Goal: Transaction & Acquisition: Obtain resource

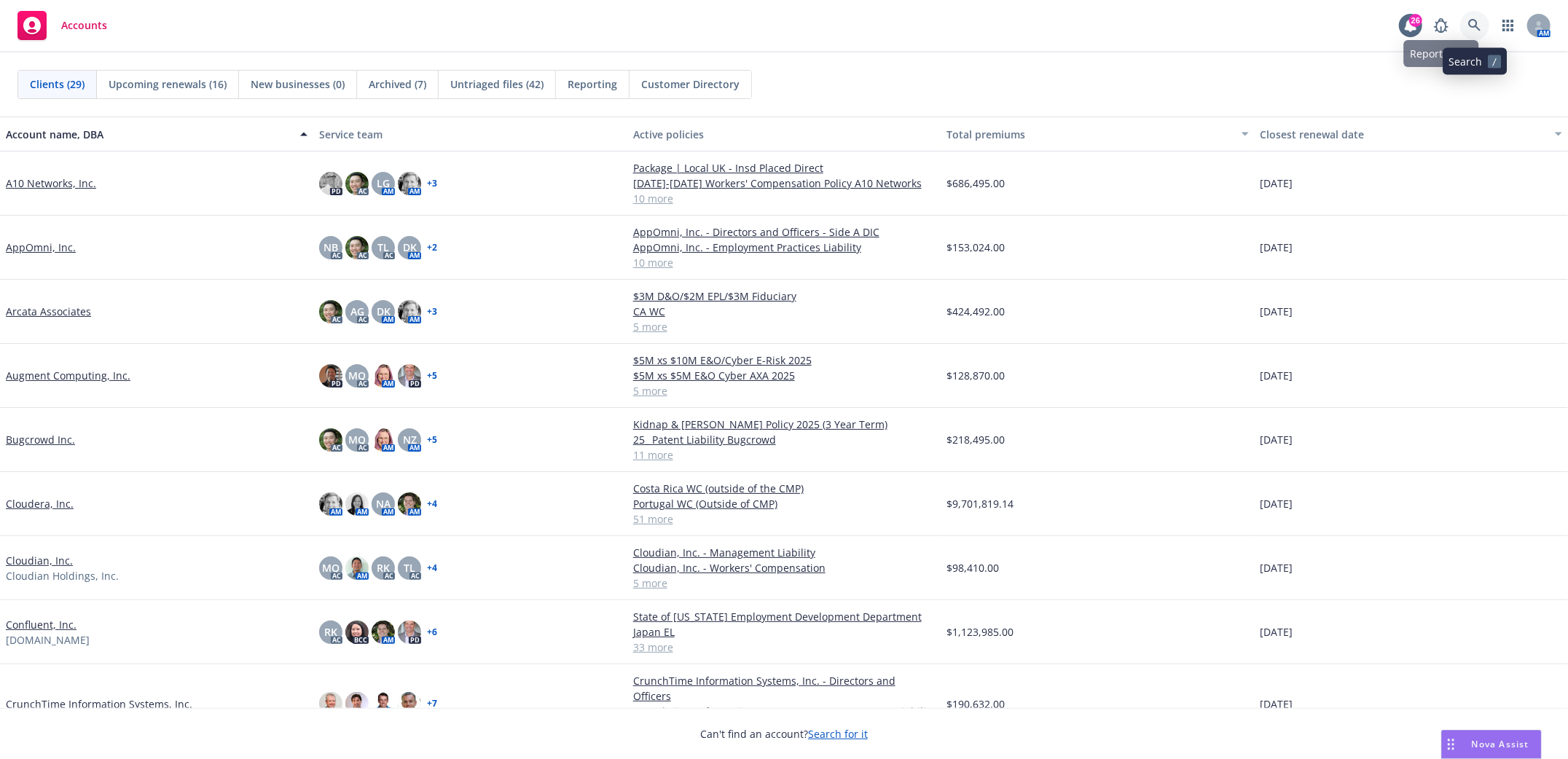
click at [1480, 18] on link at bounding box center [1475, 26] width 29 height 29
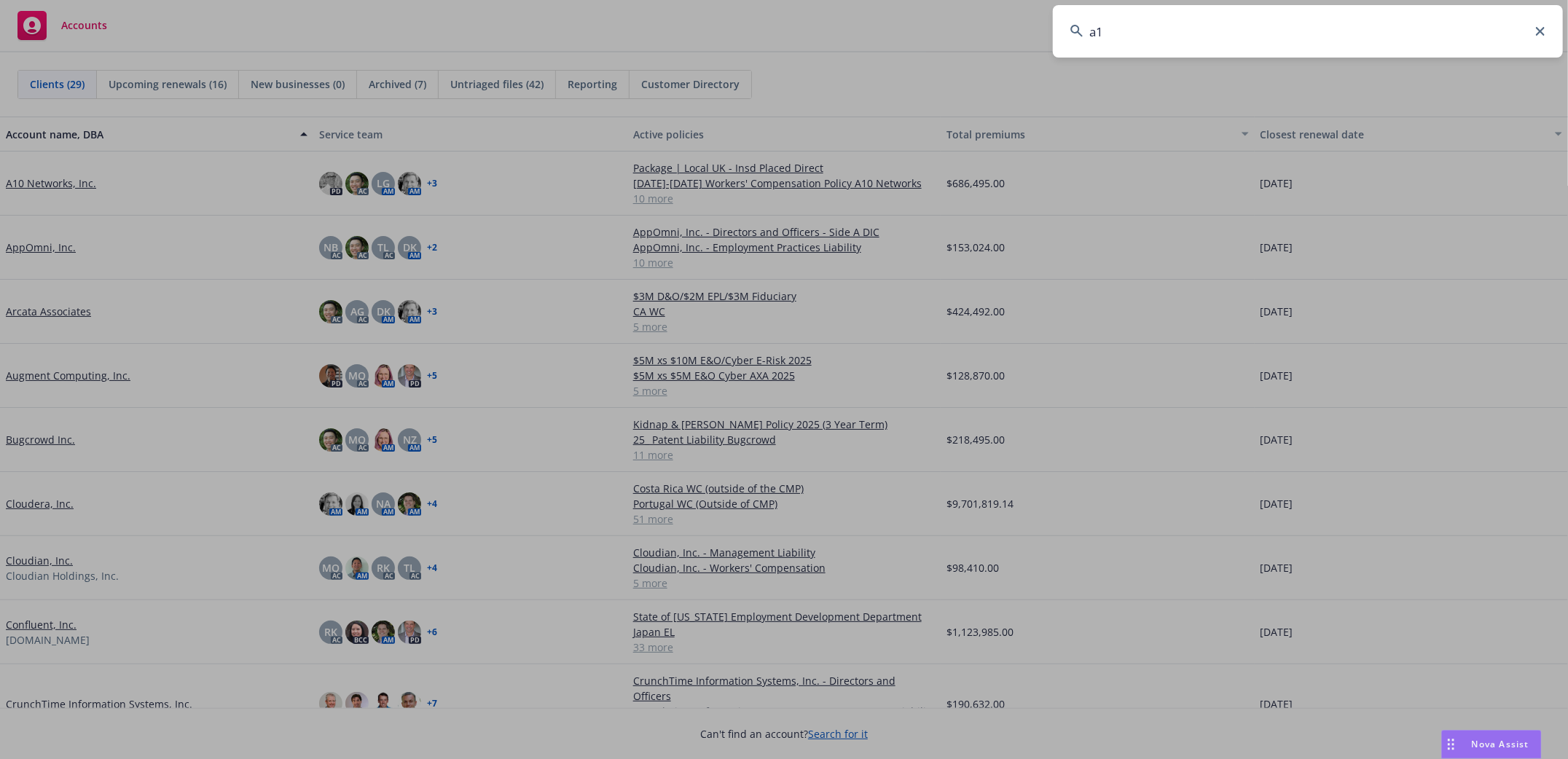
type input "a10"
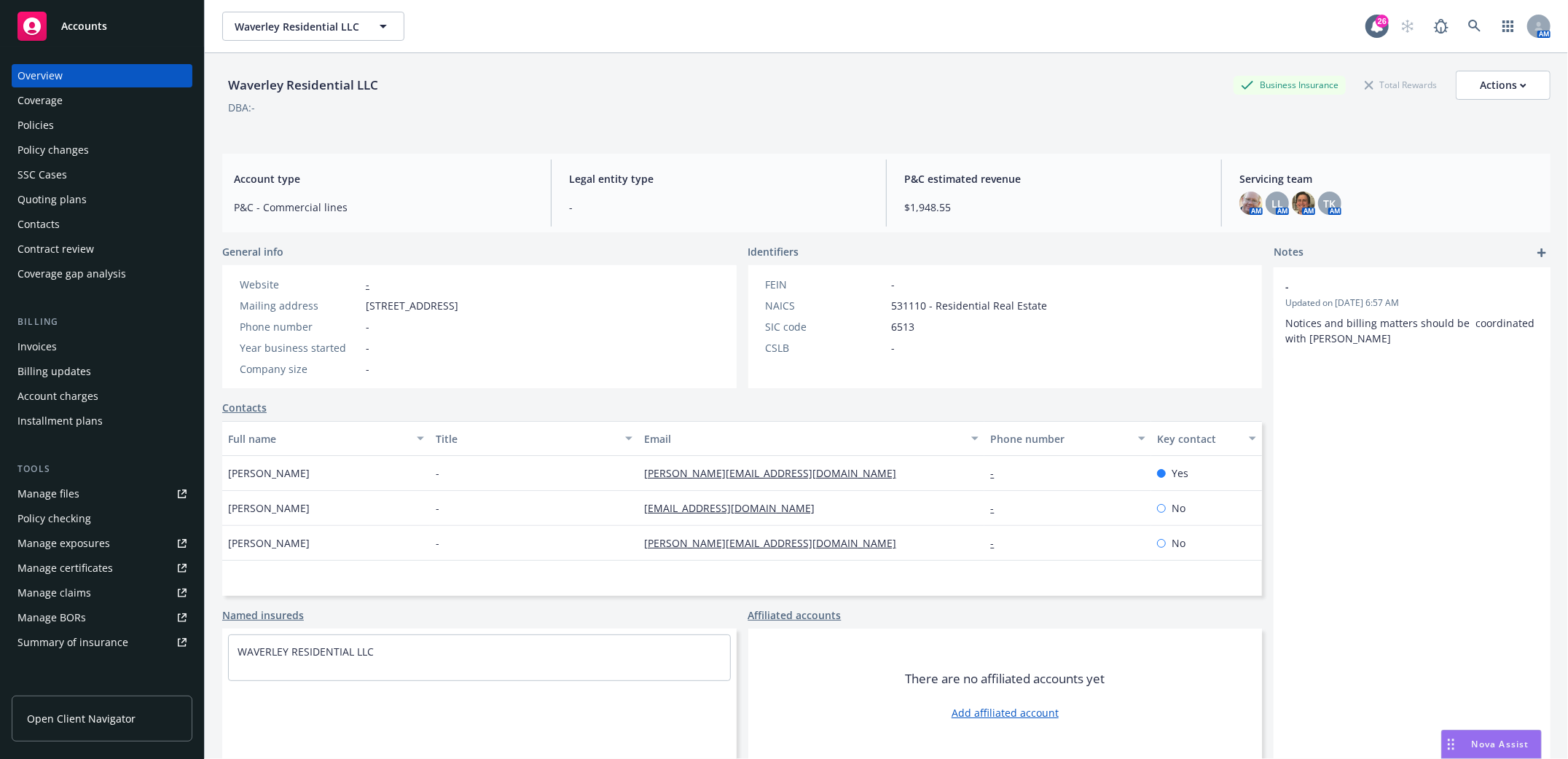
click at [43, 127] on div "Policies" at bounding box center [36, 125] width 37 height 24
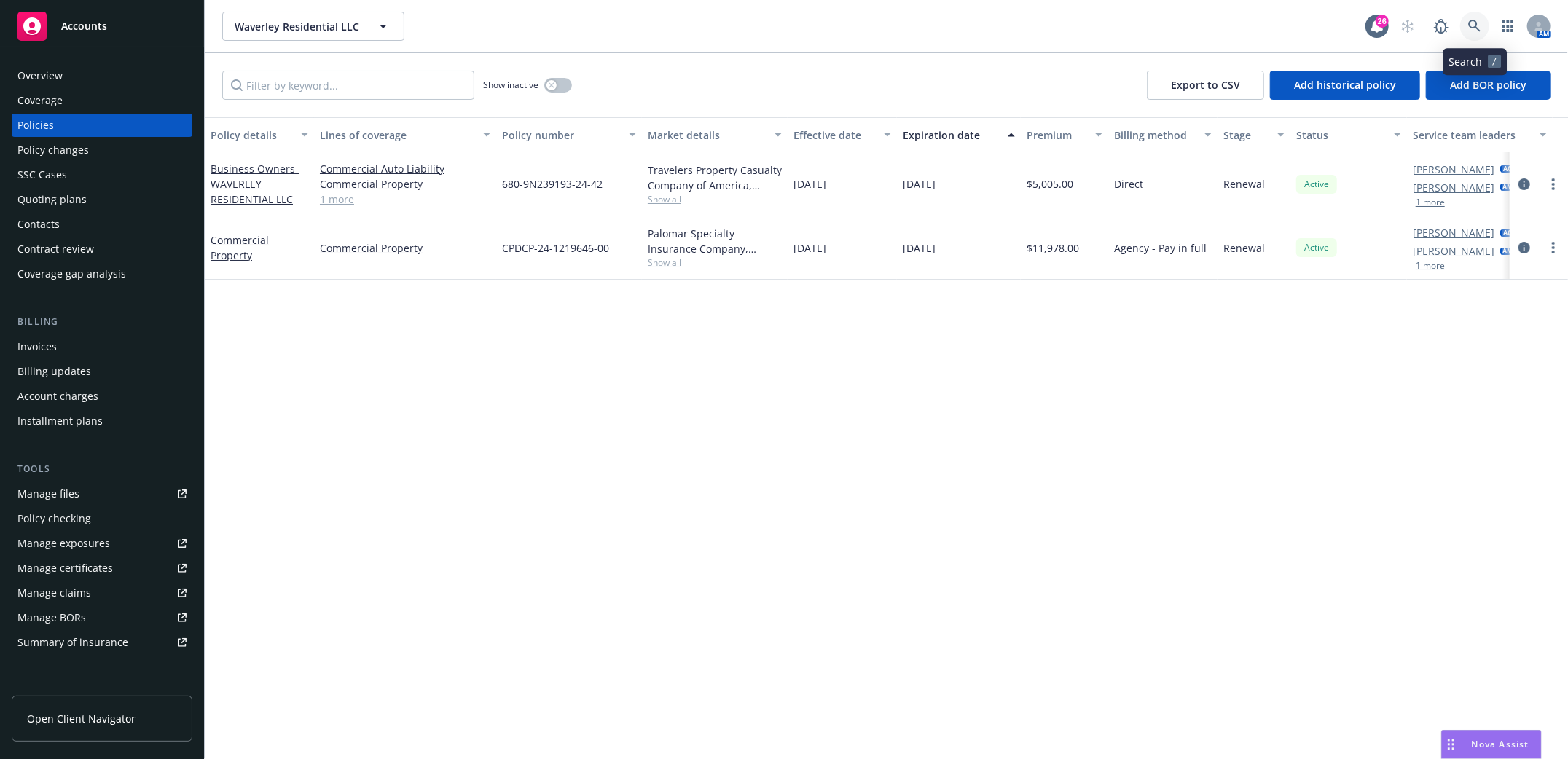
click at [1475, 28] on icon at bounding box center [1475, 26] width 13 height 13
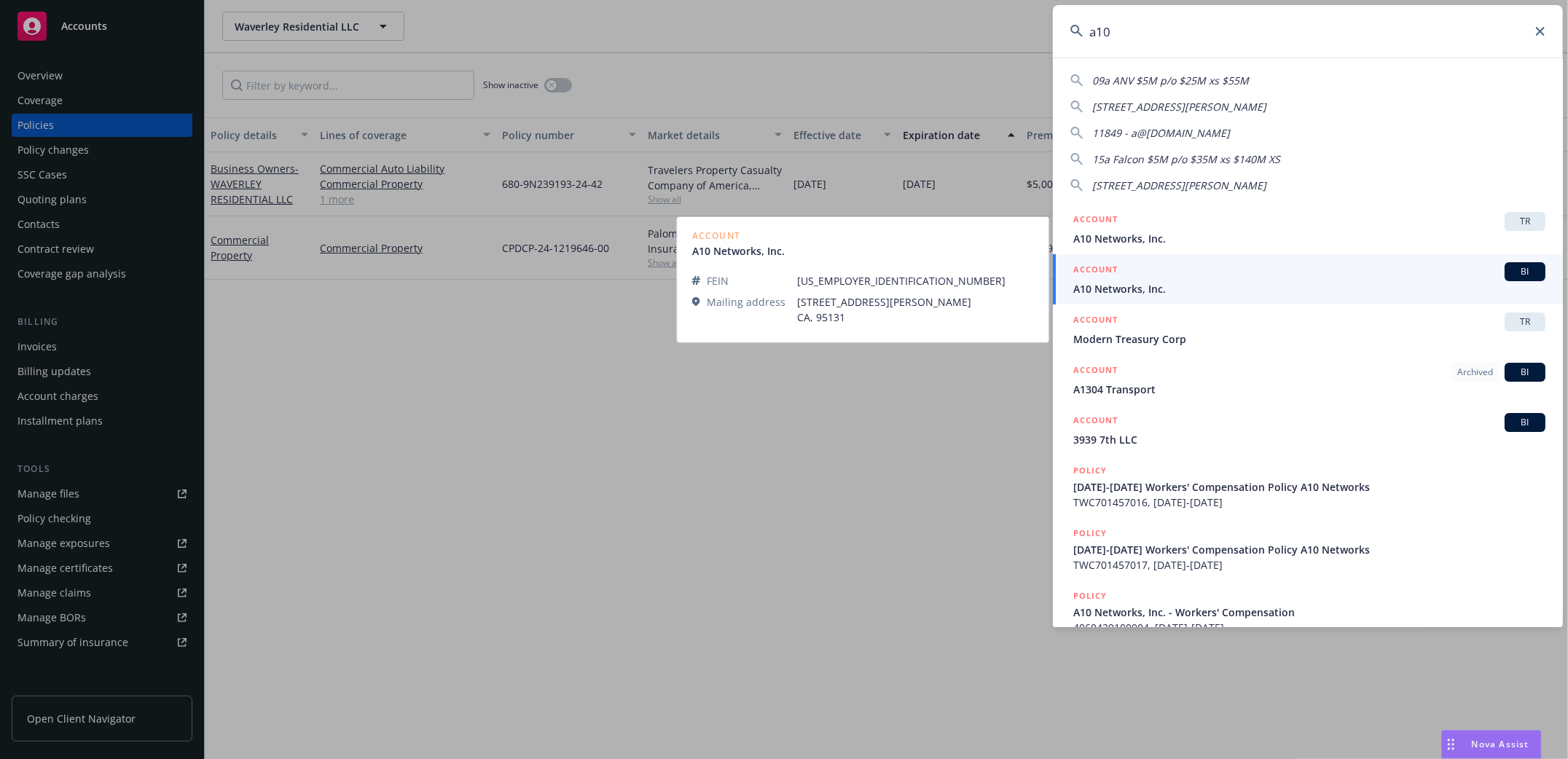
type input "a10"
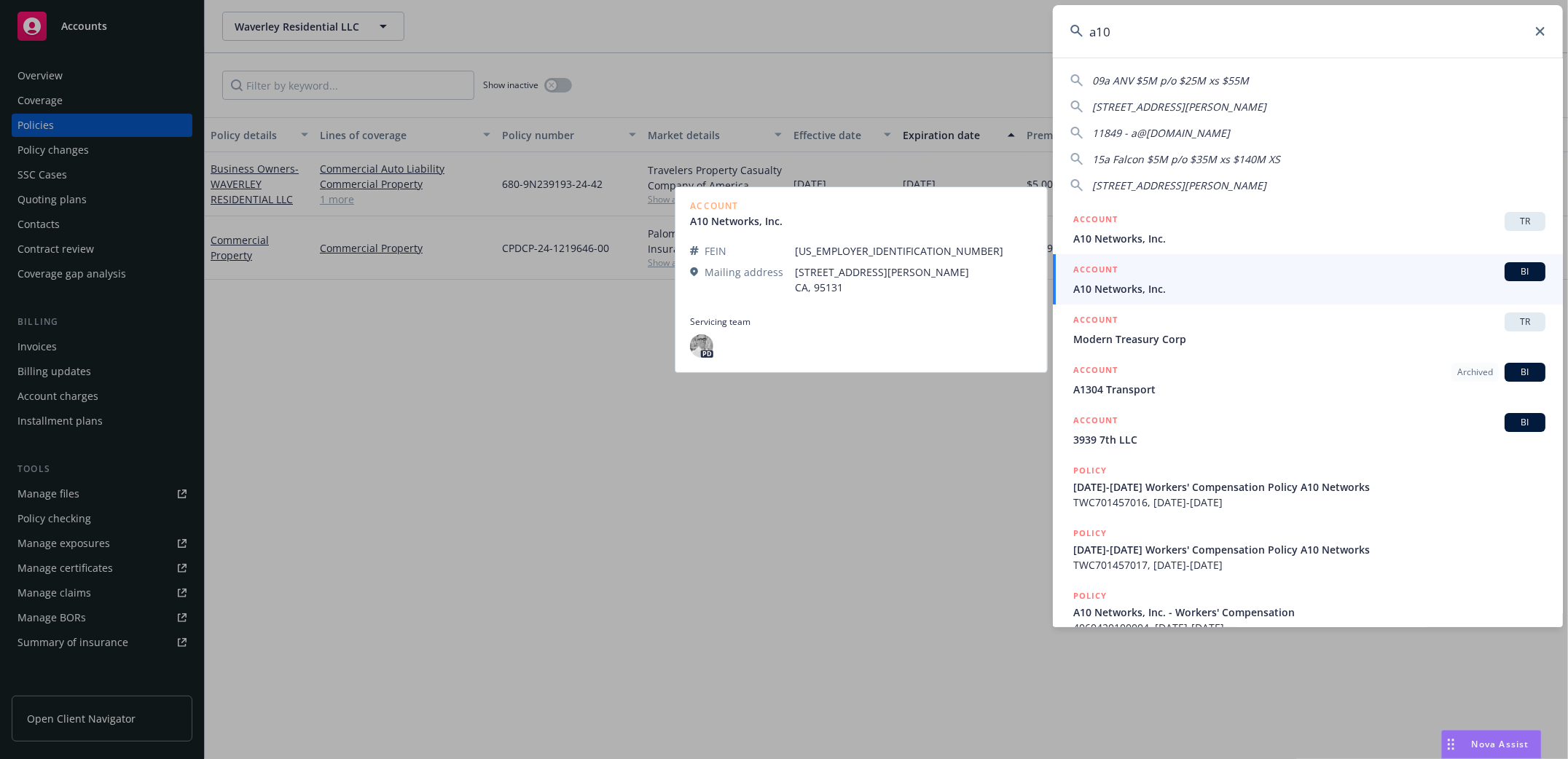
click at [1118, 291] on span "A10 Networks, Inc." at bounding box center [1309, 288] width 472 height 15
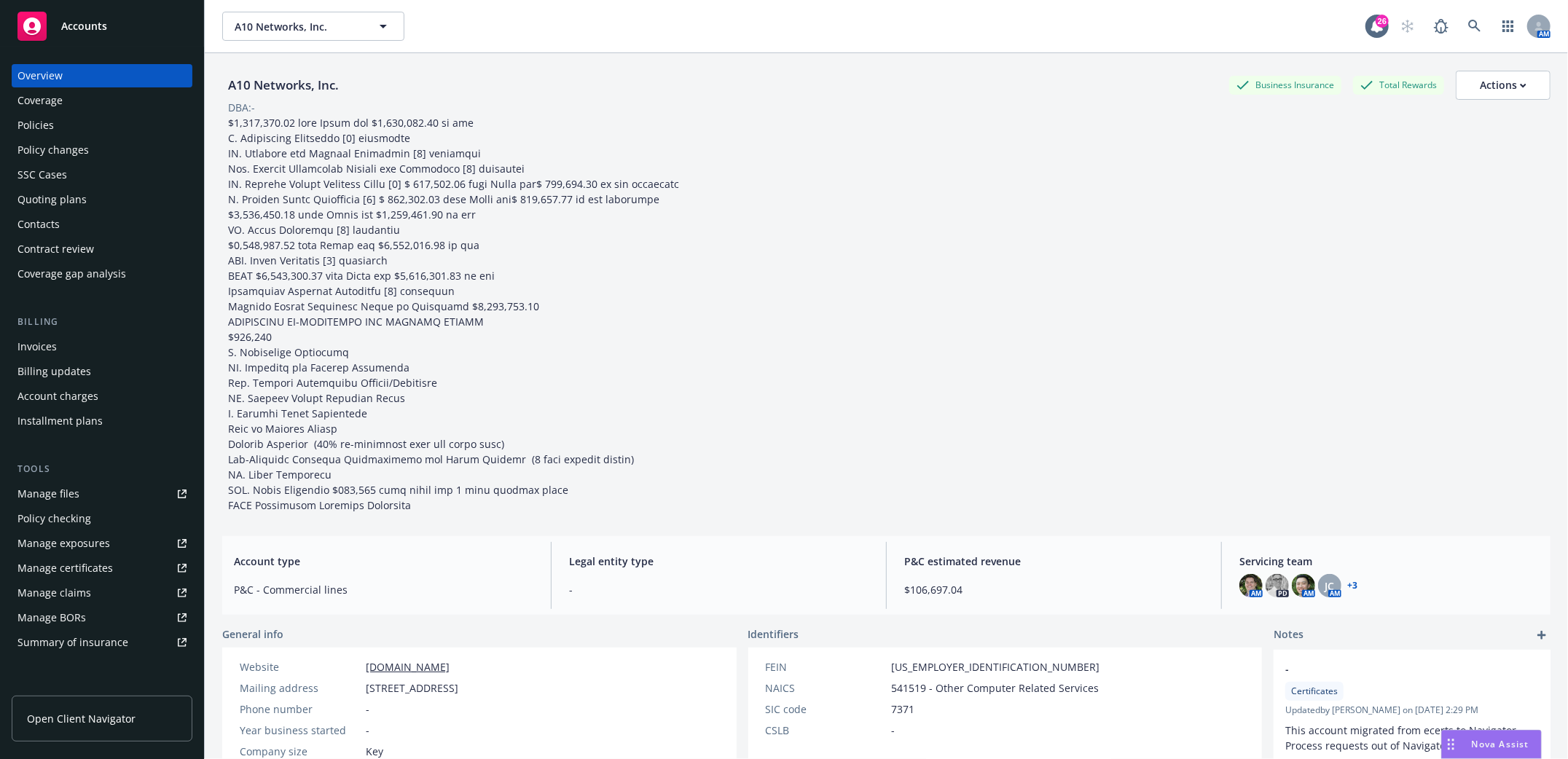
click at [38, 128] on div "Policies" at bounding box center [36, 125] width 37 height 24
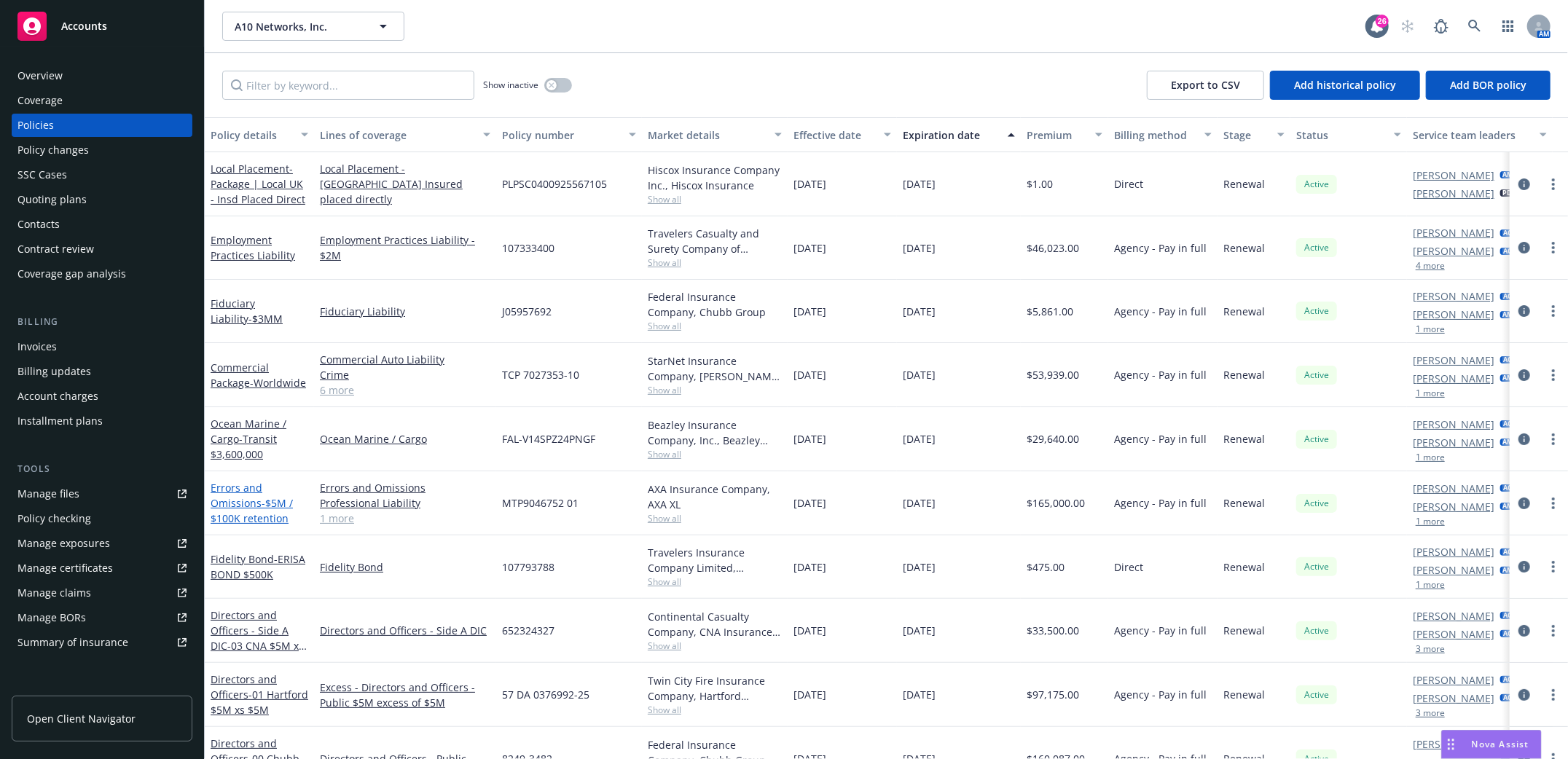
click at [233, 493] on link "Errors and Omissions - $5M / $100K retention" at bounding box center [252, 502] width 82 height 44
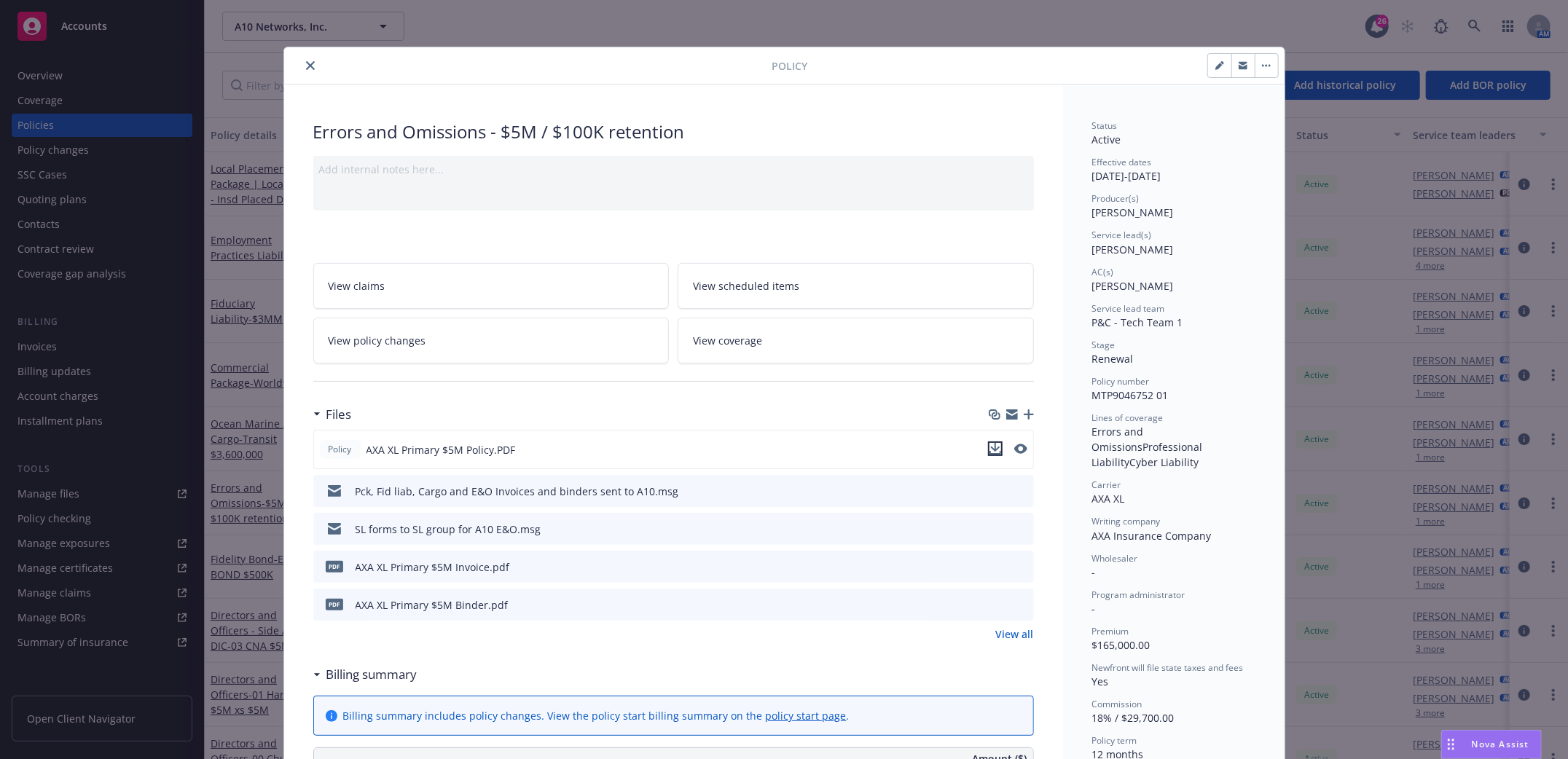
click at [993, 446] on button "download file" at bounding box center [996, 449] width 15 height 15
click at [307, 68] on icon "close" at bounding box center [311, 65] width 9 height 9
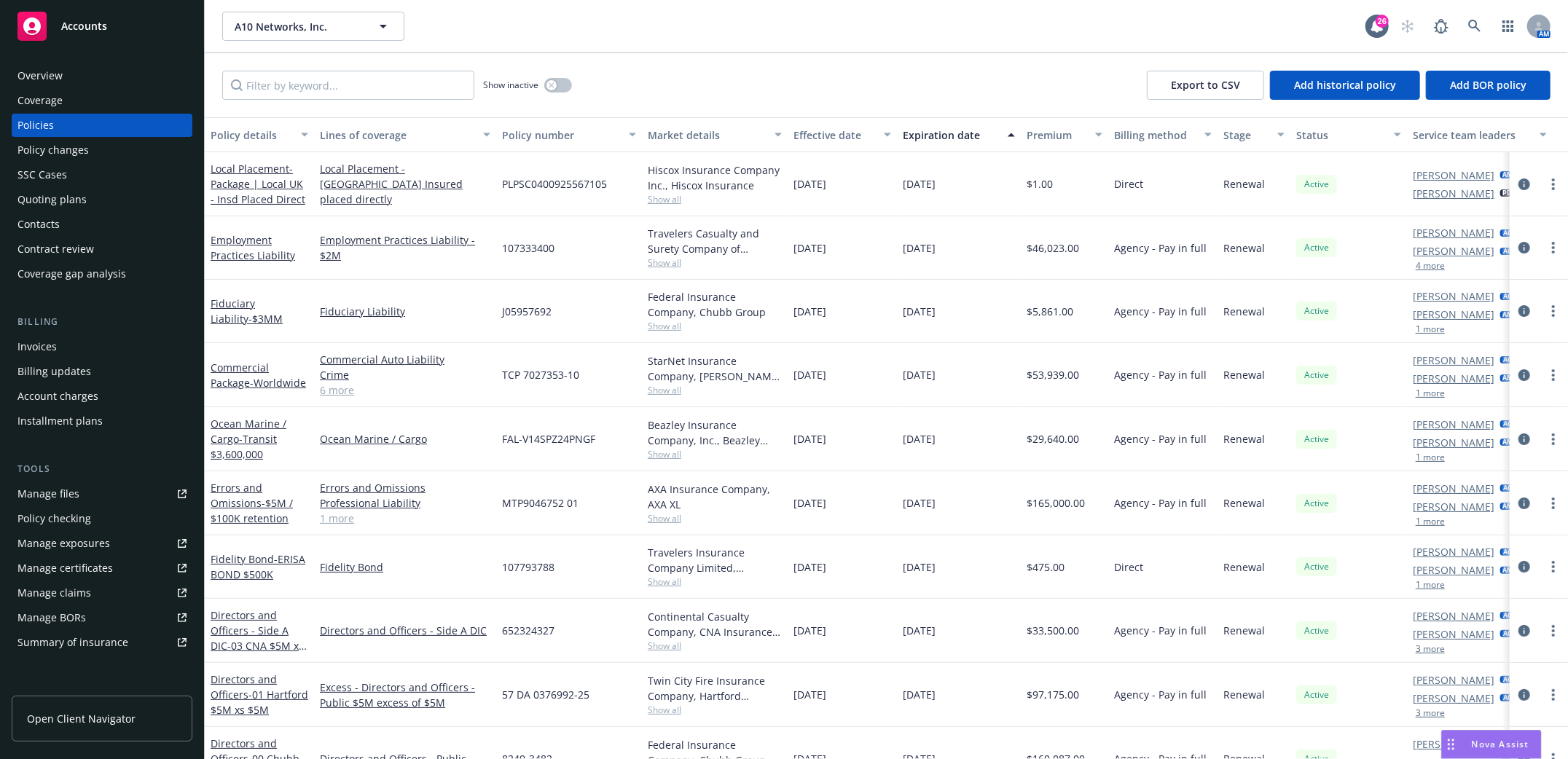
click at [49, 196] on div "Quoting plans" at bounding box center [52, 199] width 69 height 24
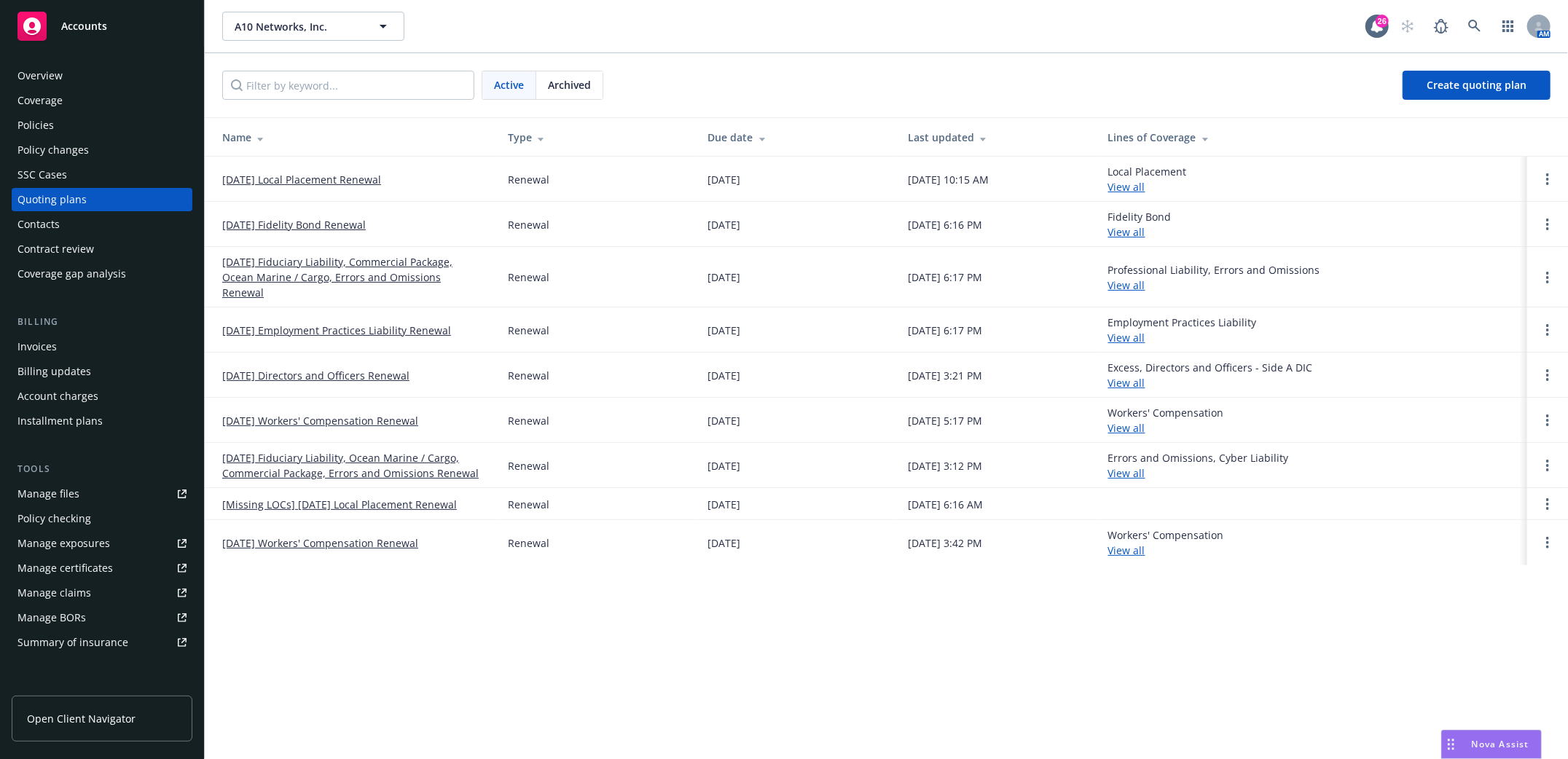
click at [288, 260] on link "[DATE] Fiduciary Liability, Commercial Package, Ocean Marine / Cargo, Errors an…" at bounding box center [353, 277] width 262 height 46
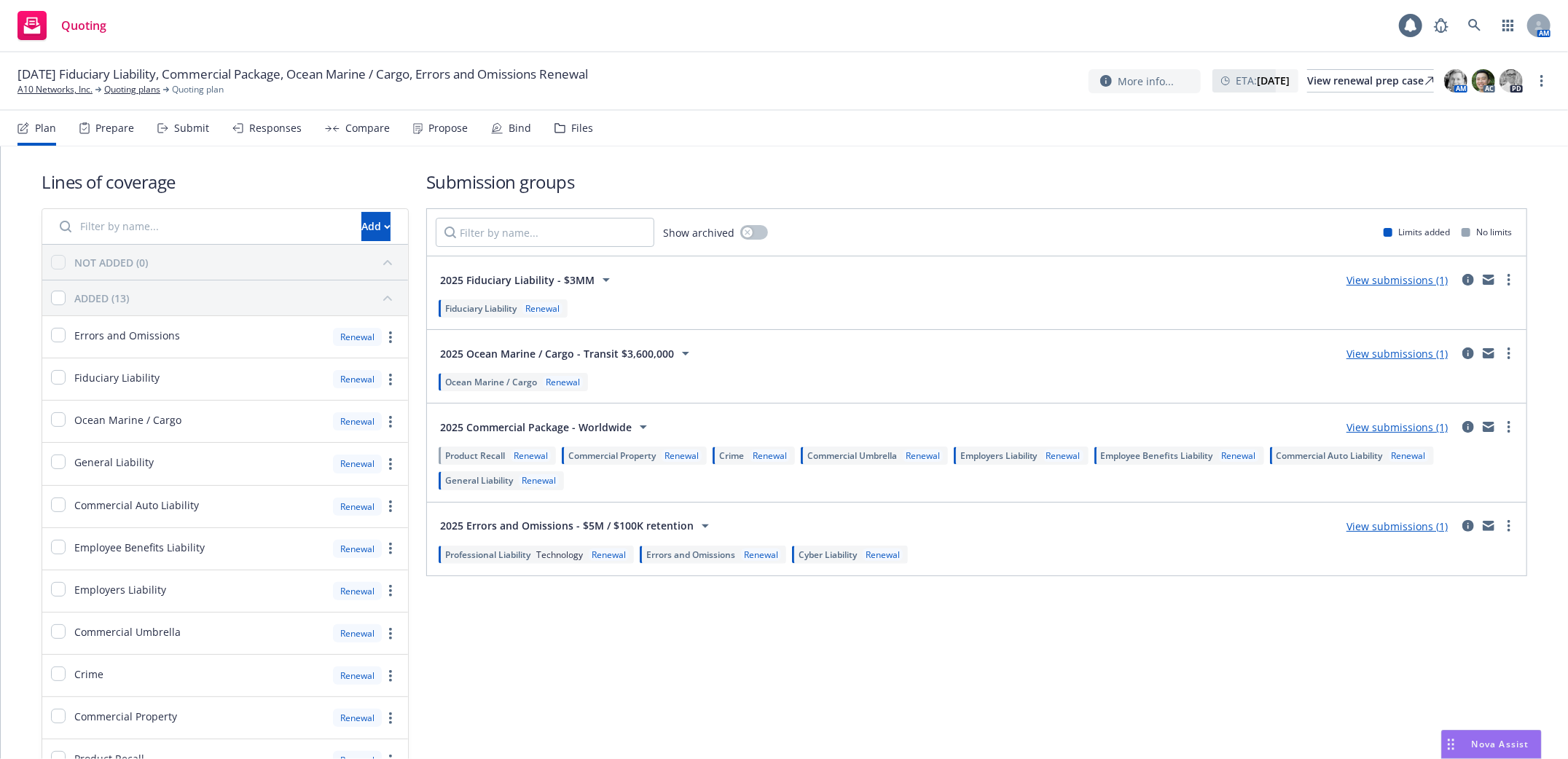
click at [177, 123] on div "Submit" at bounding box center [192, 128] width 35 height 12
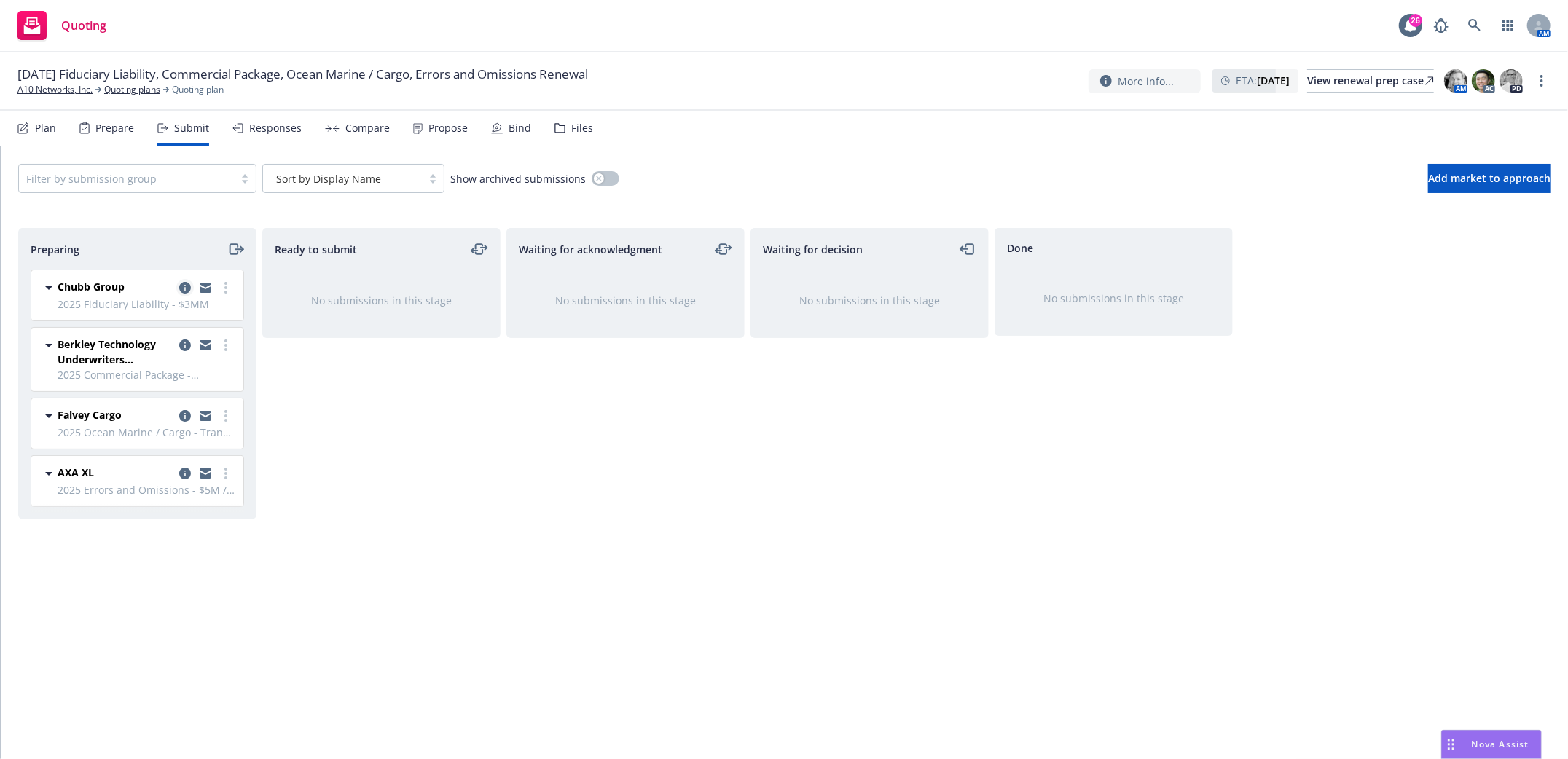
click at [185, 286] on icon "copy logging email" at bounding box center [185, 288] width 12 height 12
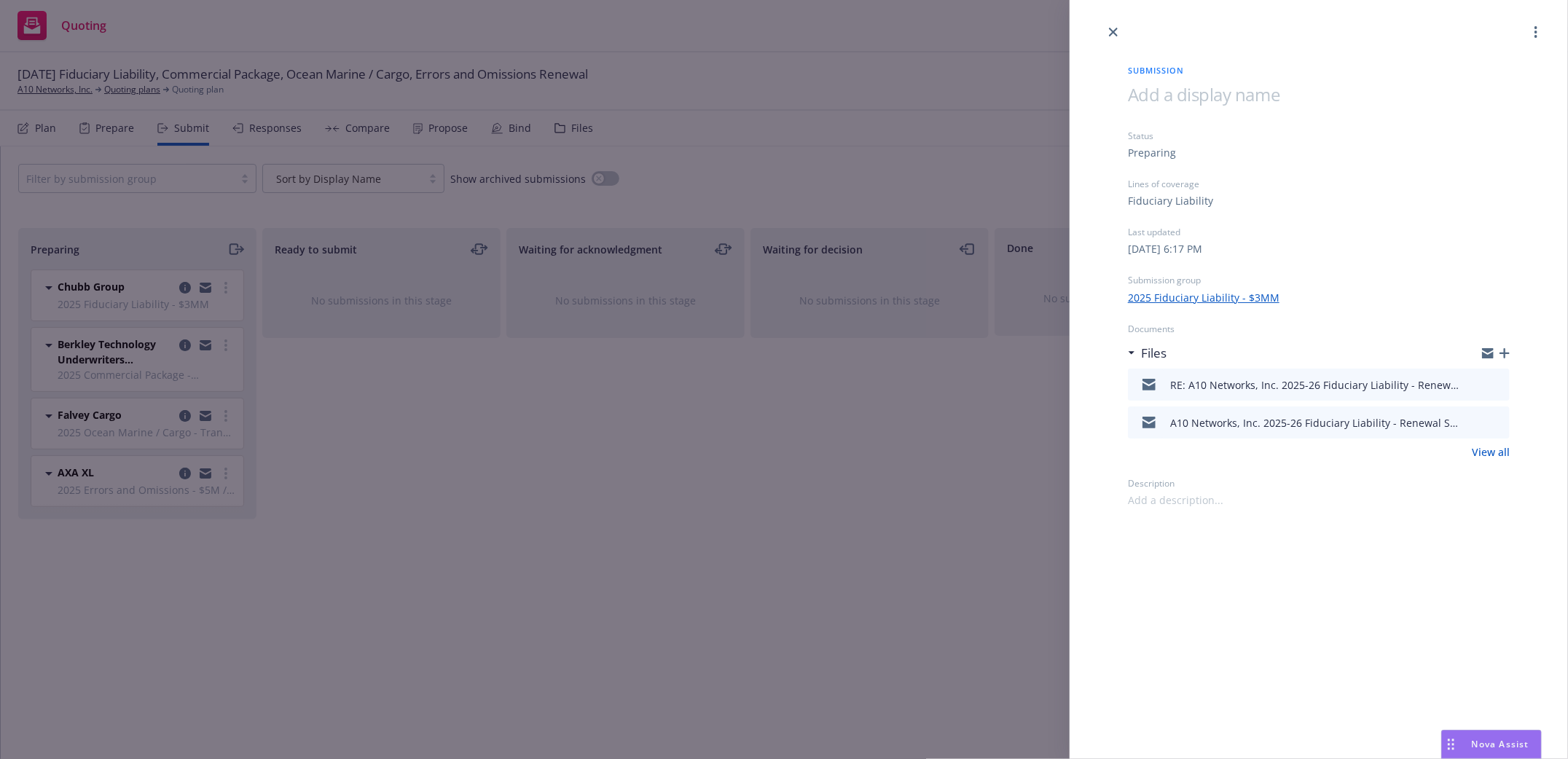
click at [1477, 386] on icon "download file" at bounding box center [1472, 383] width 12 height 12
click at [1127, 27] on div at bounding box center [1318, 20] width 498 height 40
drag, startPoint x: 1124, startPoint y: 32, endPoint x: 1134, endPoint y: 35, distance: 10.4
click at [1130, 35] on div at bounding box center [1318, 20] width 498 height 40
click at [1113, 34] on icon "close" at bounding box center [1113, 32] width 9 height 9
